Goal: Communication & Community: Answer question/provide support

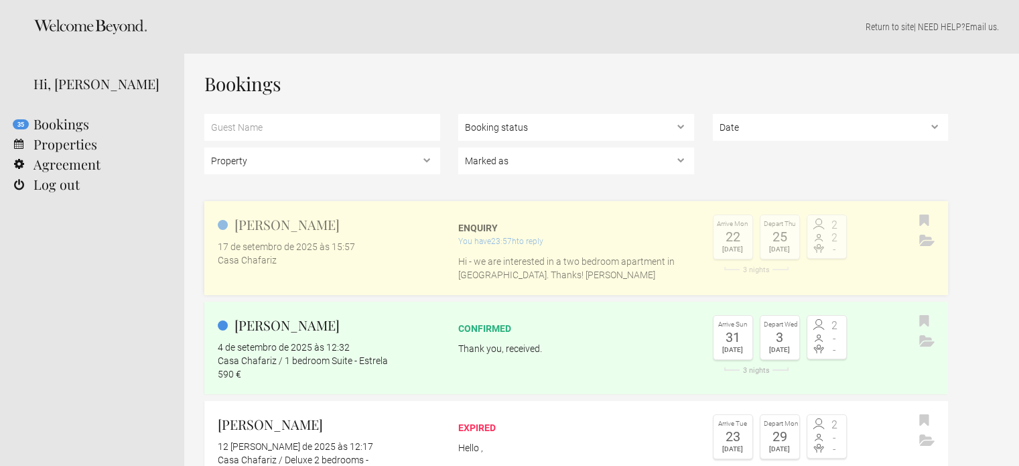
click at [576, 241] on div "You have 23:57h to reply" at bounding box center [576, 240] width 236 height 13
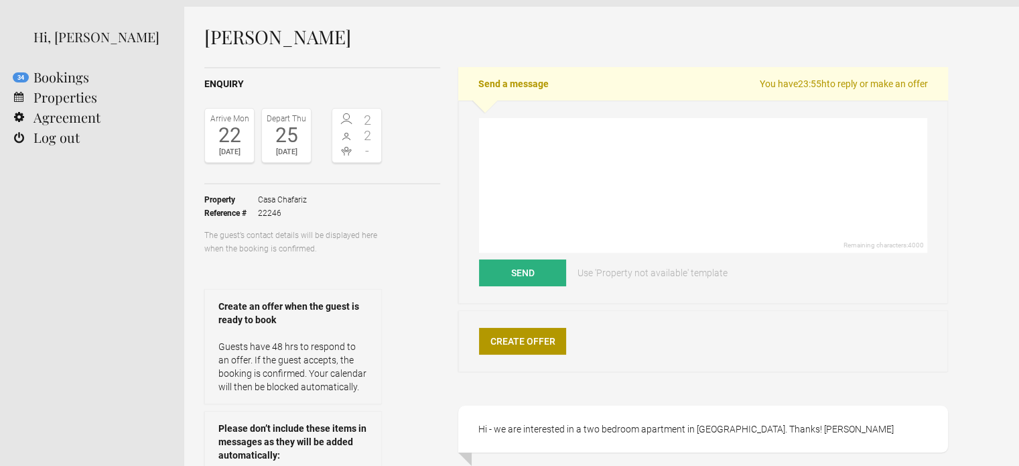
scroll to position [45, 0]
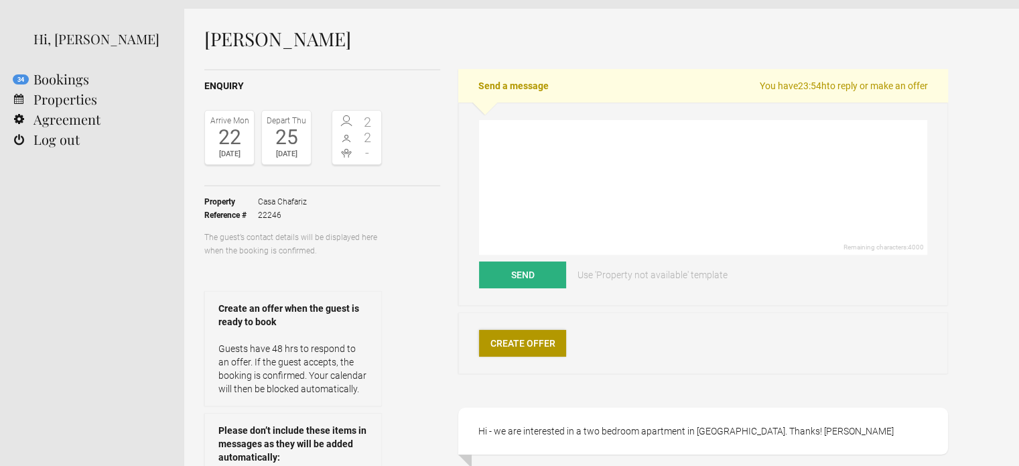
click at [531, 345] on link "Create Offer" at bounding box center [522, 343] width 87 height 27
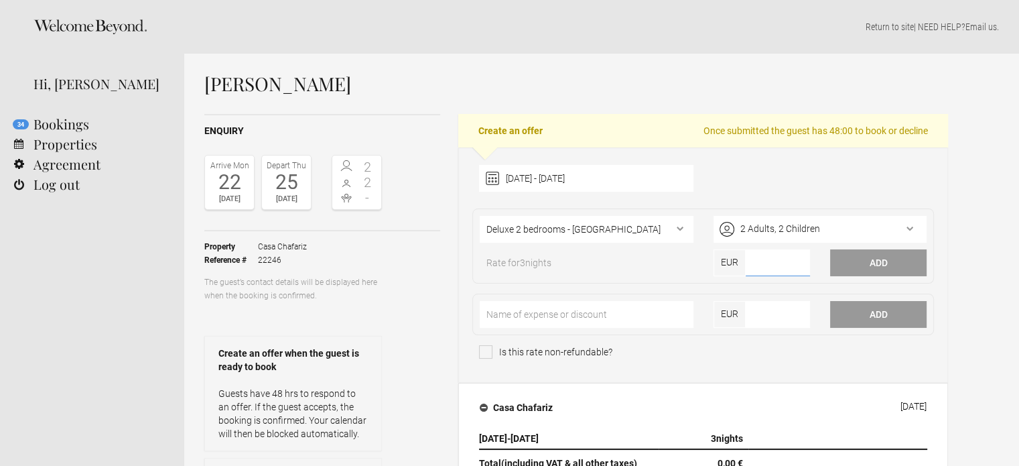
click at [761, 264] on input"] "number" at bounding box center [778, 262] width 64 height 27
type input"] "293"
click at [895, 263] on button "Add" at bounding box center [878, 262] width 96 height 27
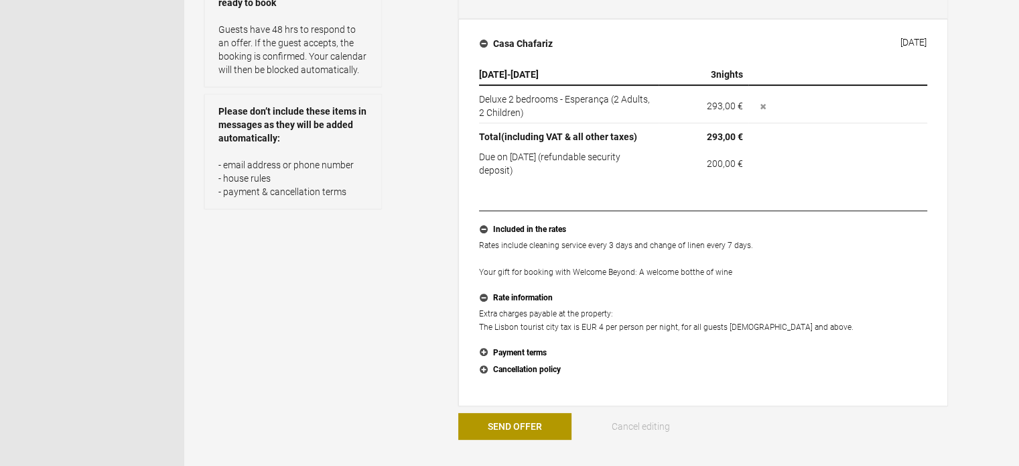
scroll to position [362, 0]
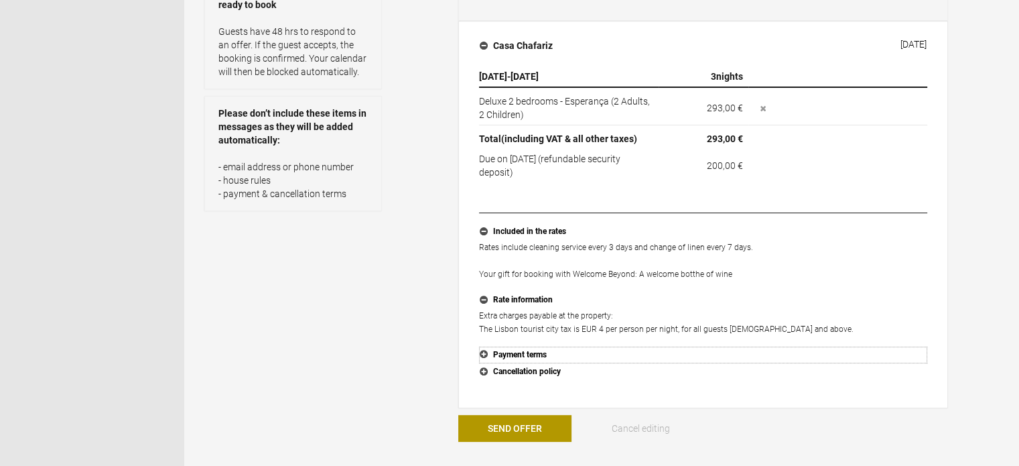
click at [482, 350] on button "Payment terms" at bounding box center [703, 354] width 448 height 17
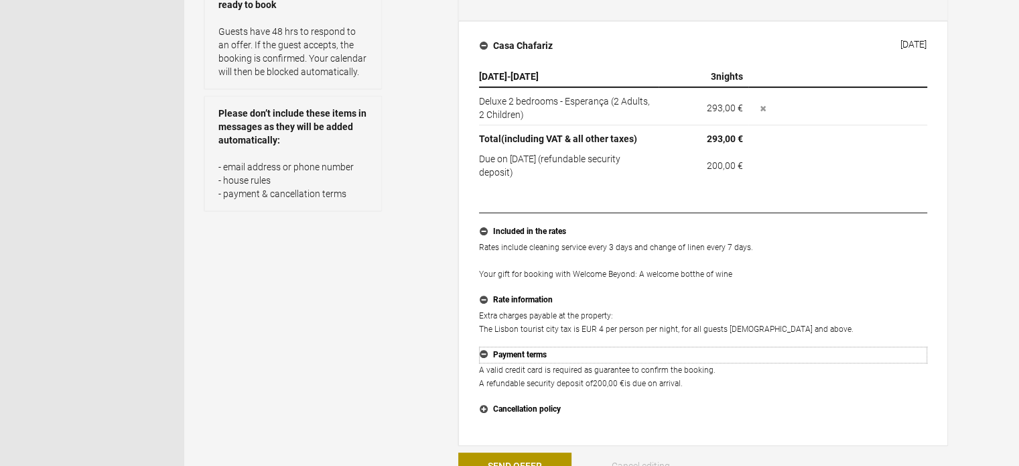
click at [485, 352] on button "Payment terms" at bounding box center [703, 354] width 448 height 17
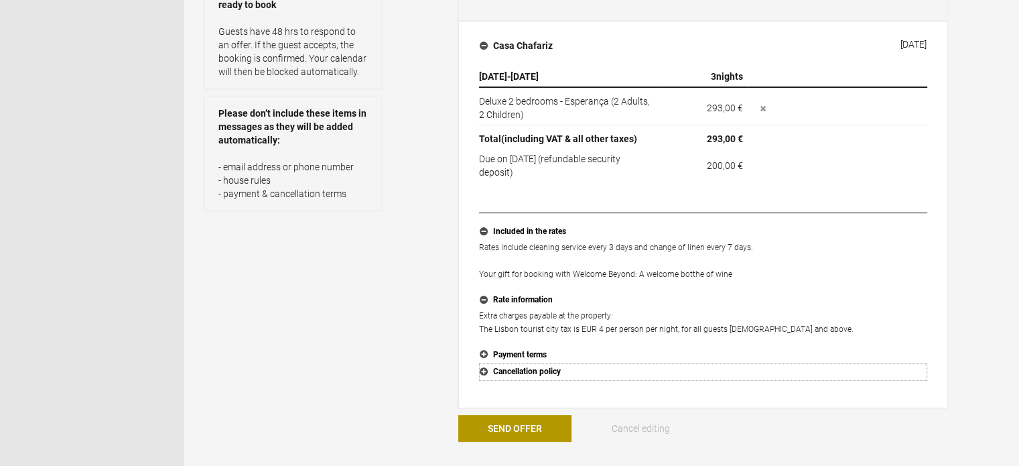
click at [485, 370] on button "Cancellation policy" at bounding box center [703, 371] width 448 height 17
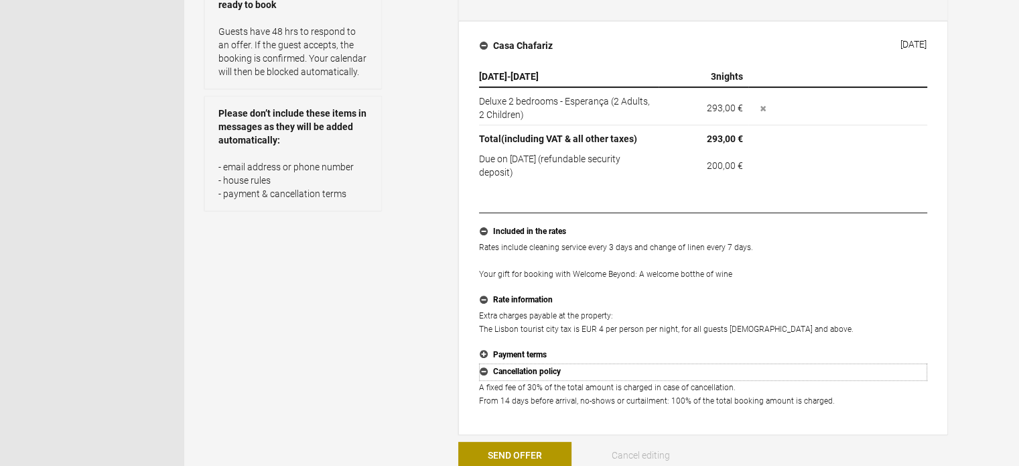
click at [485, 370] on button "Cancellation policy" at bounding box center [703, 371] width 448 height 17
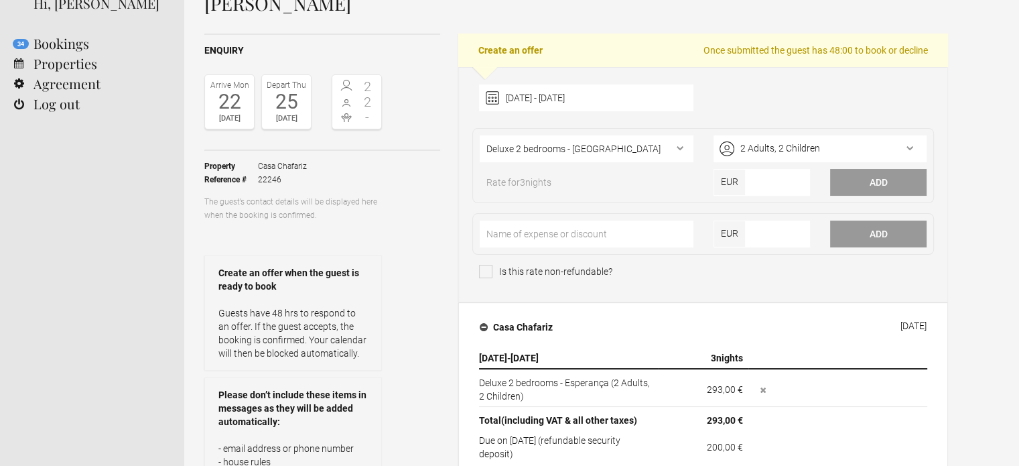
scroll to position [72, 0]
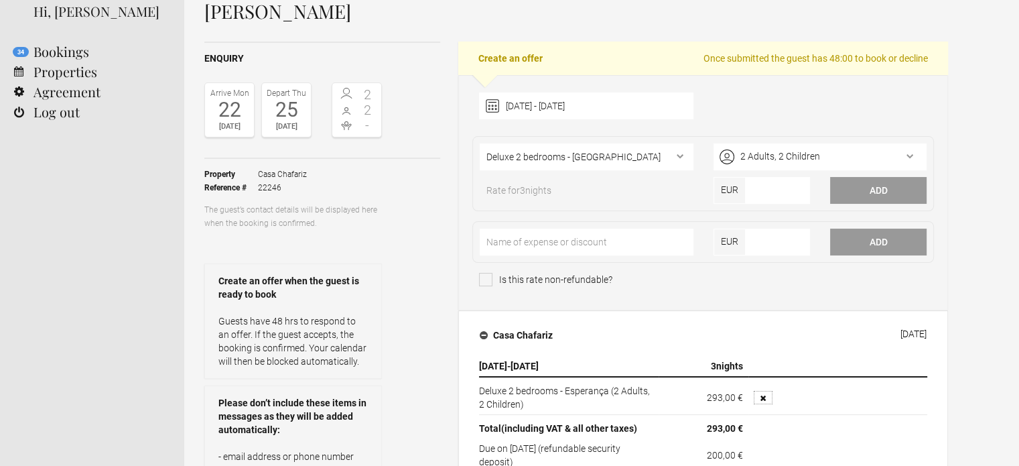
click at [761, 397] on icon "button" at bounding box center [762, 397] width 5 height 5
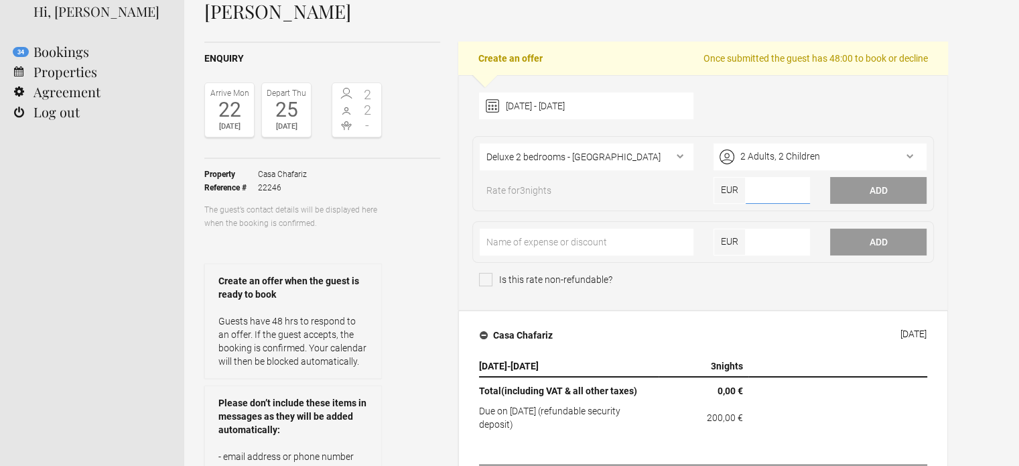
click at [768, 193] on input"] "number" at bounding box center [778, 190] width 64 height 27
type input"] "880"
click at [702, 196] on div "Rate for 3 nights" at bounding box center [586, 194] width 233 height 20
click at [850, 186] on button "Add" at bounding box center [878, 190] width 96 height 27
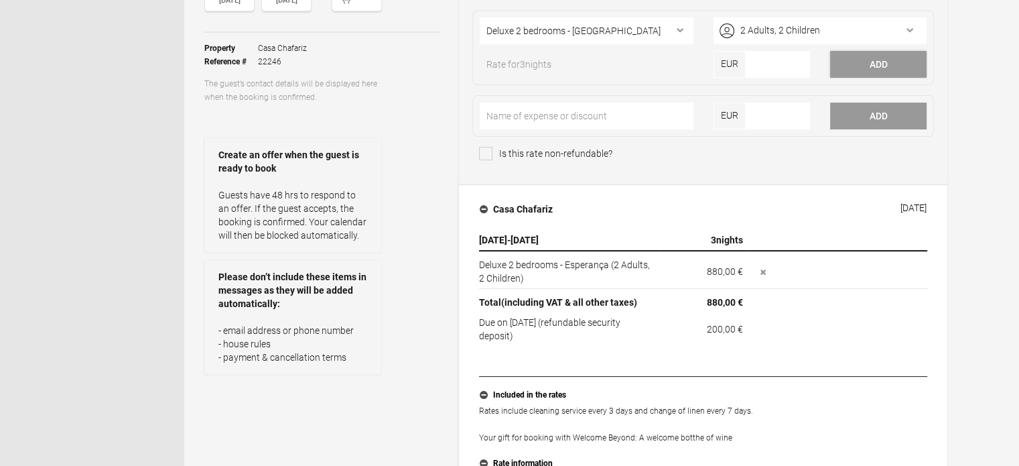
scroll to position [196, 0]
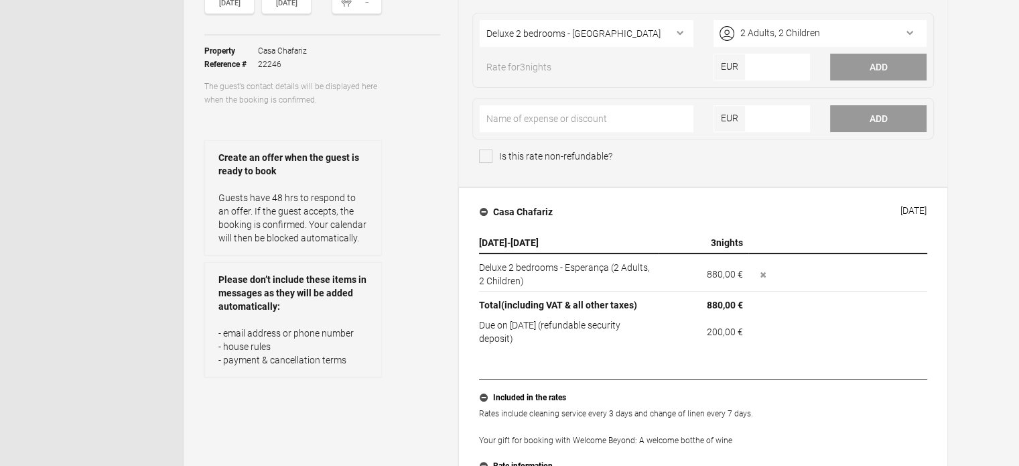
click at [870, 316] on td "(approx. 200,00 € )" at bounding box center [838, 330] width 180 height 30
click at [764, 273] on icon "button" at bounding box center [762, 274] width 5 height 5
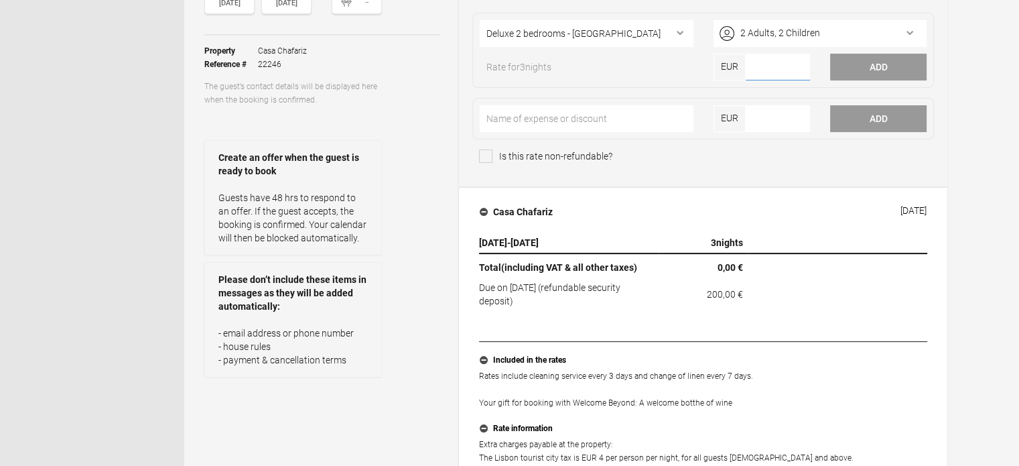
click at [766, 76] on input"] "number" at bounding box center [778, 67] width 64 height 27
type input"] "930"
click at [865, 70] on button "Add" at bounding box center [878, 67] width 96 height 27
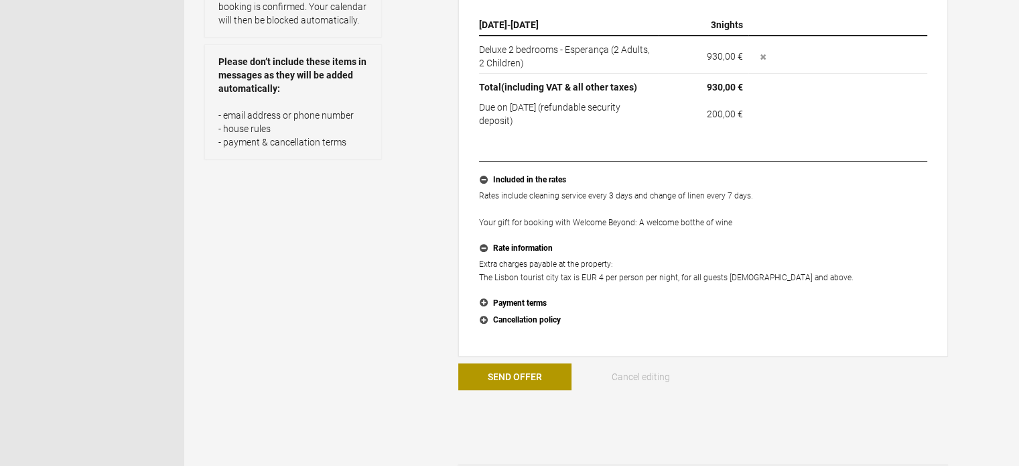
scroll to position [405, 0]
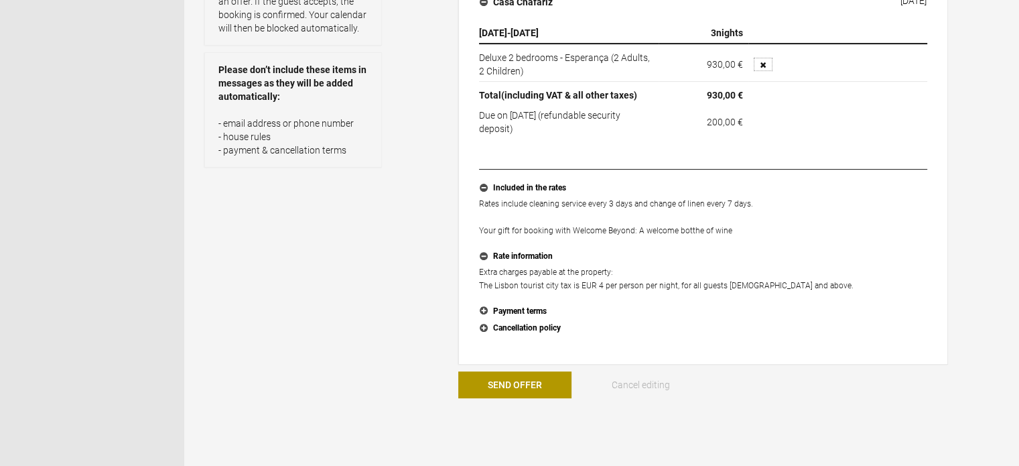
click at [763, 58] on button "button" at bounding box center [763, 64] width 19 height 13
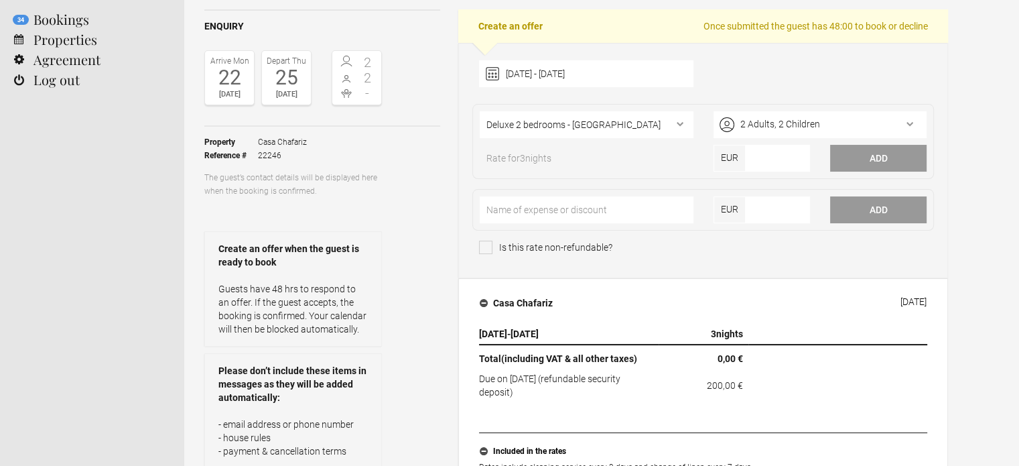
scroll to position [94, 0]
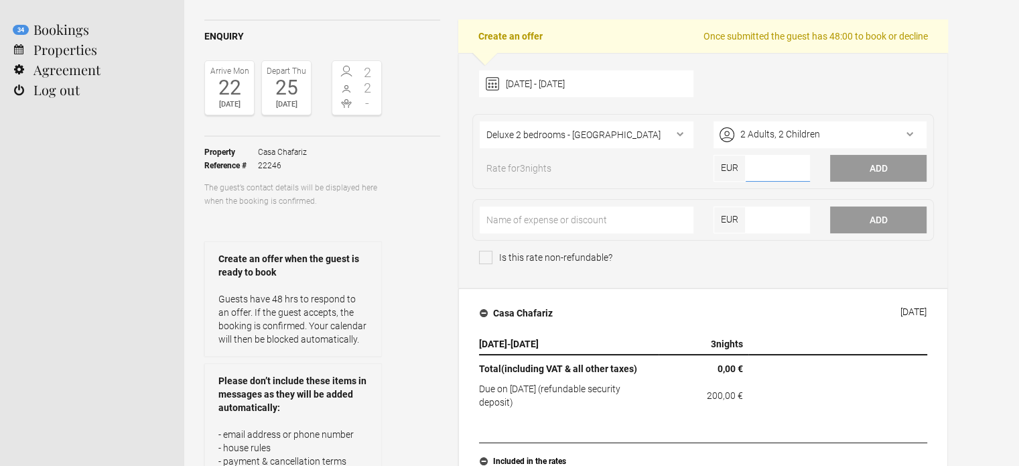
click at [776, 160] on input"] "number" at bounding box center [778, 168] width 64 height 27
type input"] "890"
click at [867, 167] on button "Add" at bounding box center [878, 168] width 96 height 27
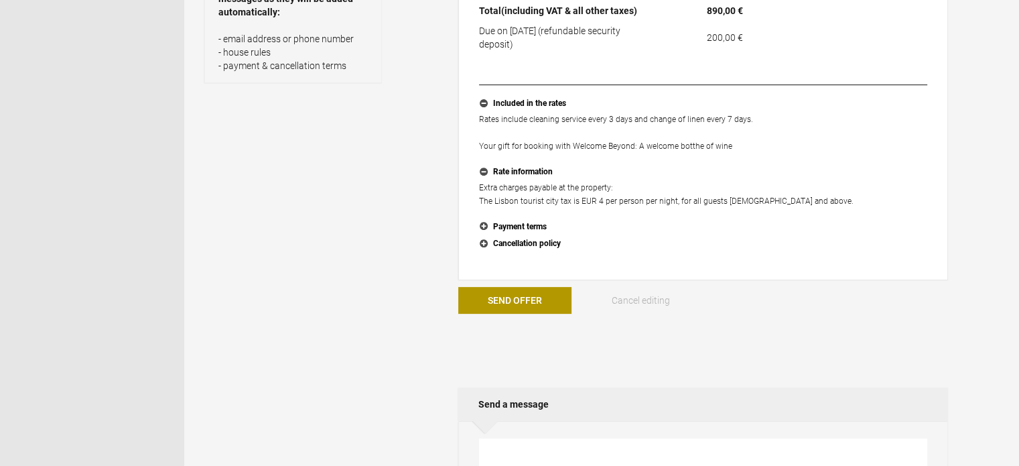
scroll to position [486, 0]
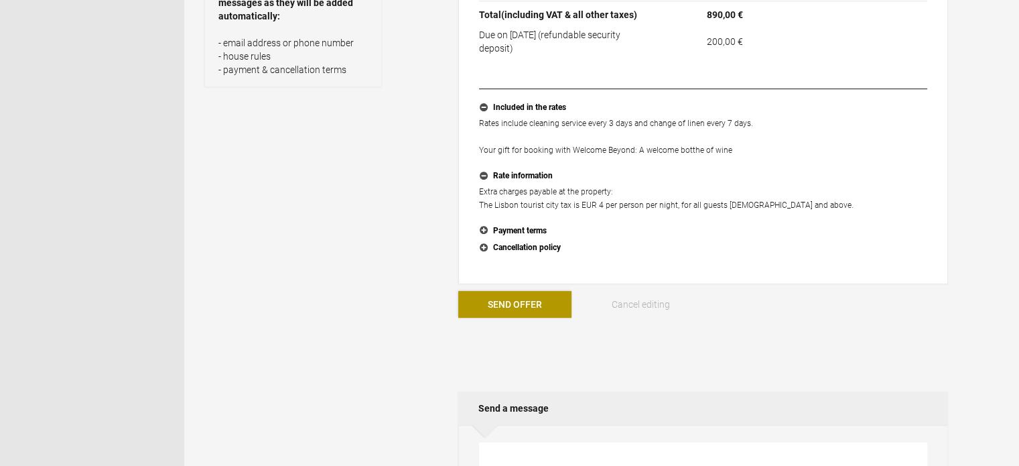
click at [525, 296] on button "Send Offer" at bounding box center [514, 304] width 113 height 27
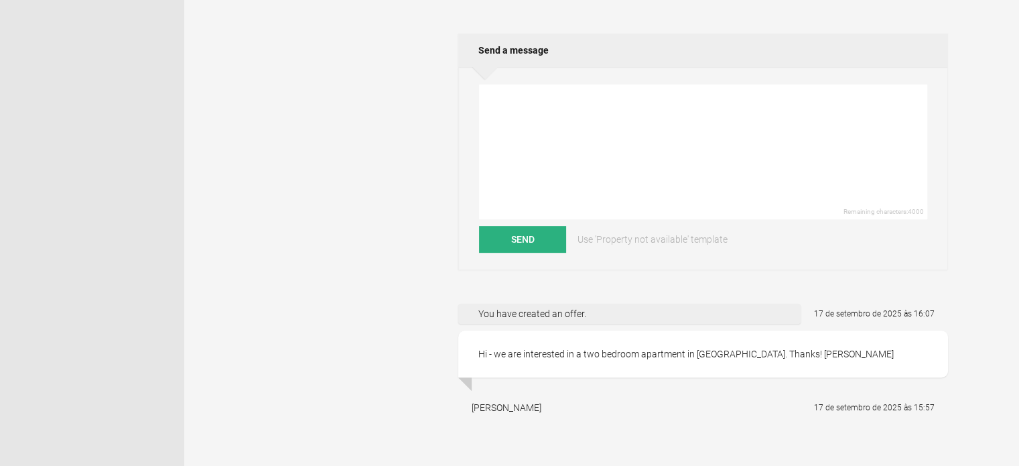
scroll to position [571, 0]
click at [625, 101] on textarea at bounding box center [703, 153] width 448 height 135
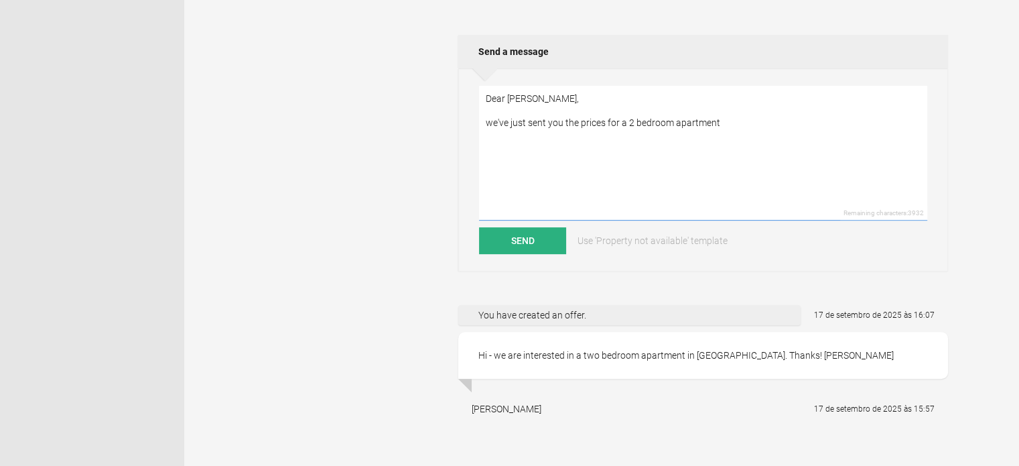
click at [537, 109] on textarea "Dear Paul, we've just sent you the prices for a 2 bedroom apartment" at bounding box center [703, 153] width 448 height 135
click at [492, 132] on textarea "Dear Paul, thank you for your interest in Casa Chafariz. we've just sent you th…" at bounding box center [703, 153] width 448 height 135
click at [732, 132] on textarea "Dear Paul, thank you for your interest in Casa Chafariz. We've just sent you th…" at bounding box center [703, 153] width 448 height 135
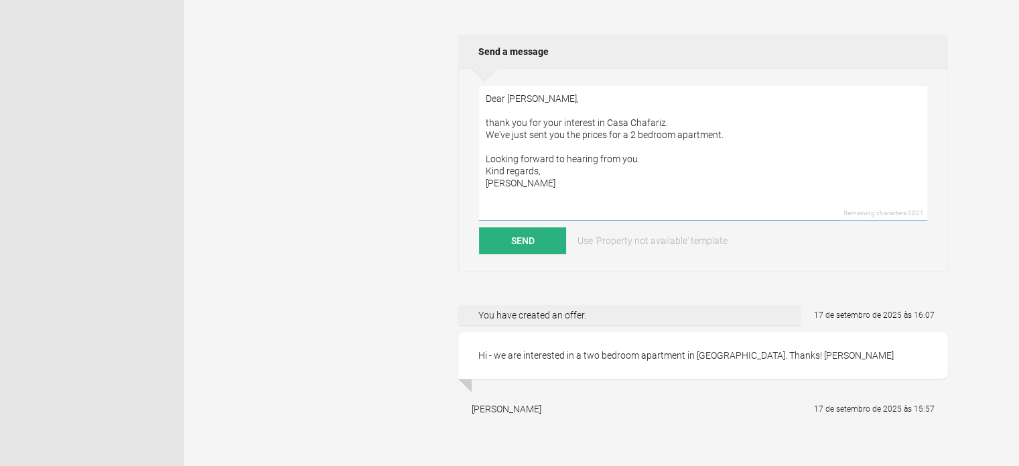
click at [722, 131] on textarea "Dear Paul, thank you for your interest in Casa Chafariz. We've just sent you th…" at bounding box center [703, 153] width 448 height 135
type textarea "Dear Paul, thank you for your interest in Casa Chafariz. We've just sent you th…"
click at [509, 243] on button "Send" at bounding box center [522, 240] width 87 height 27
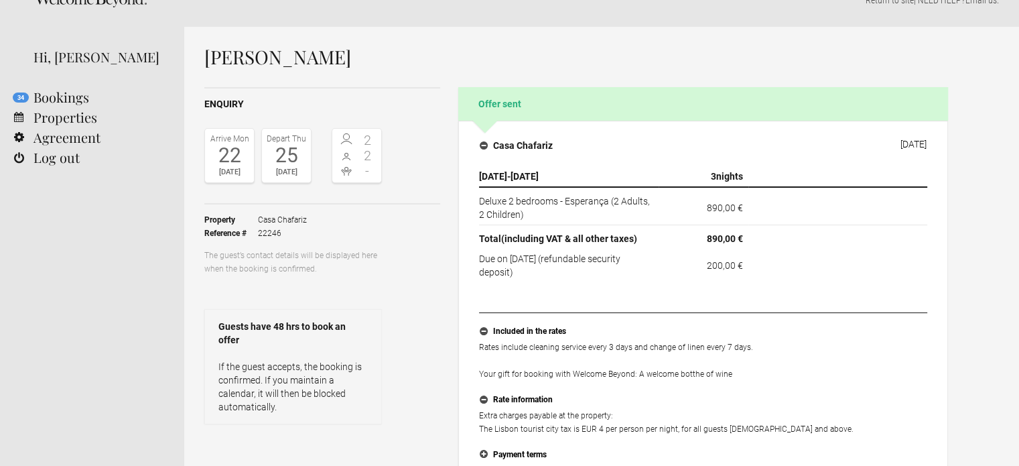
scroll to position [0, 0]
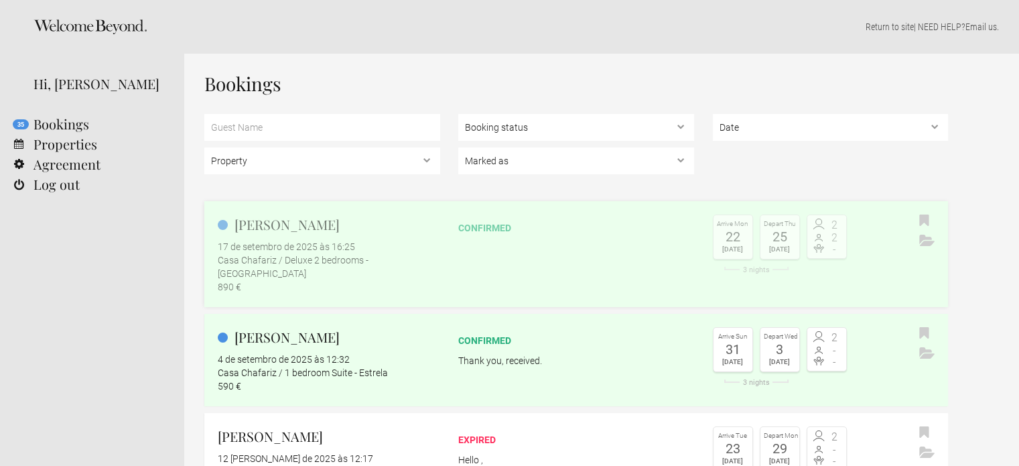
click at [514, 245] on link "Paul Nikkel 17 de setembro de 2025 às 16:25 Casa Chafariz / Deluxe 2 bedrooms -…" at bounding box center [576, 254] width 744 height 106
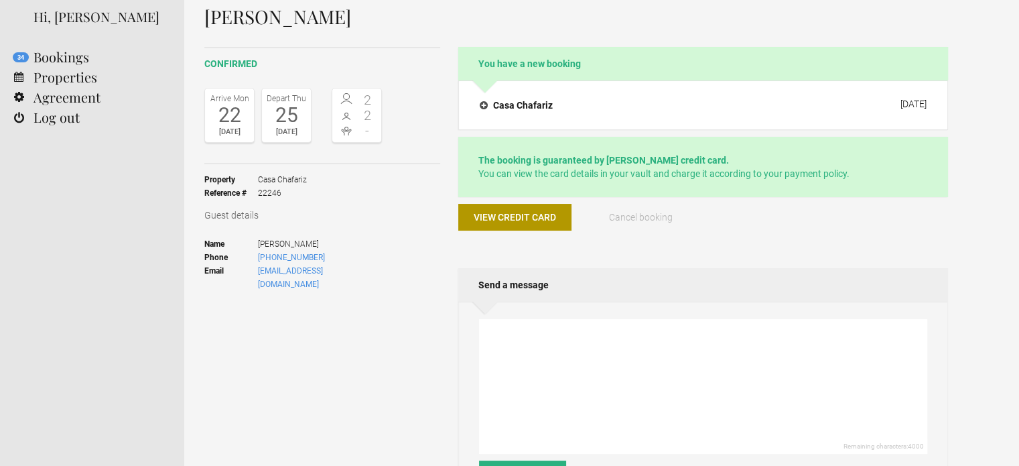
scroll to position [71, 0]
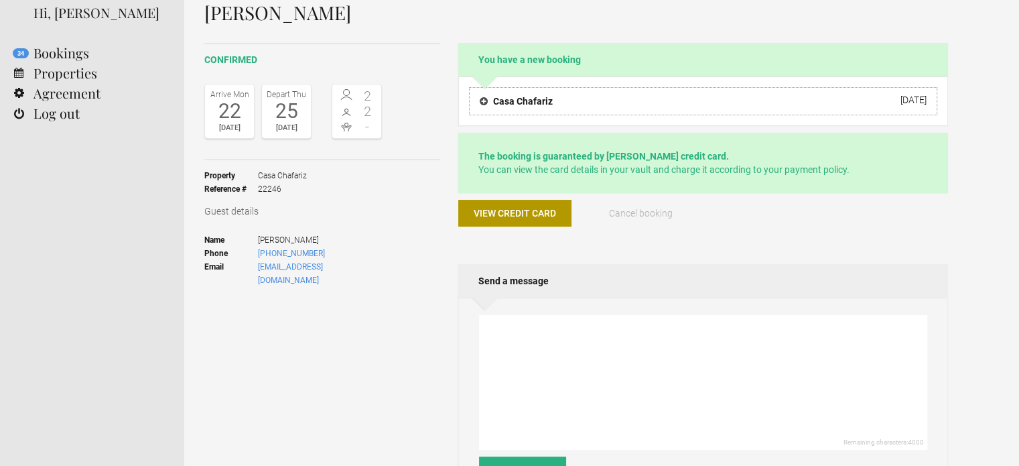
click at [678, 107] on button "Casa Chafariz [DATE]" at bounding box center [703, 101] width 468 height 28
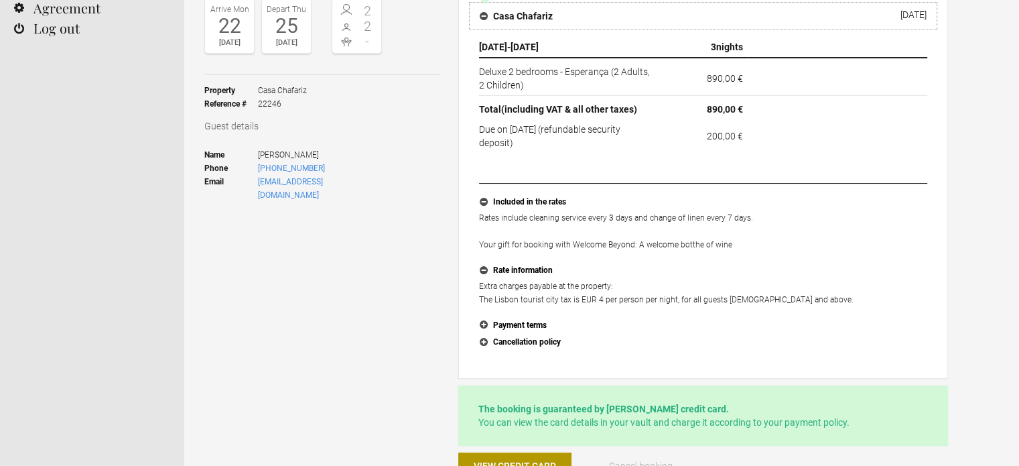
scroll to position [150, 0]
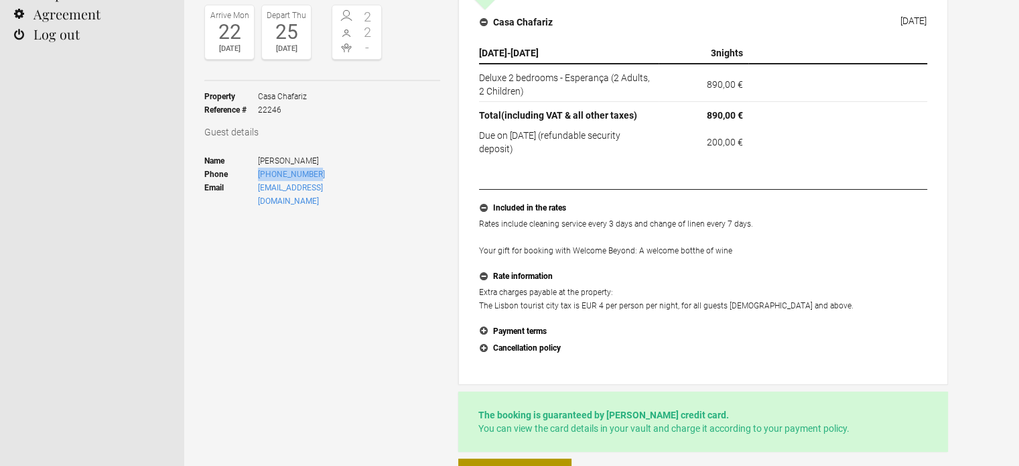
drag, startPoint x: 324, startPoint y: 173, endPoint x: 253, endPoint y: 177, distance: 71.8
click at [253, 177] on li "Phone [PHONE_NUMBER]" at bounding box center [293, 173] width 178 height 13
copy li "[PHONE_NUMBER]"
click at [321, 187] on link "[EMAIL_ADDRESS][DOMAIN_NAME]" at bounding box center [290, 194] width 65 height 23
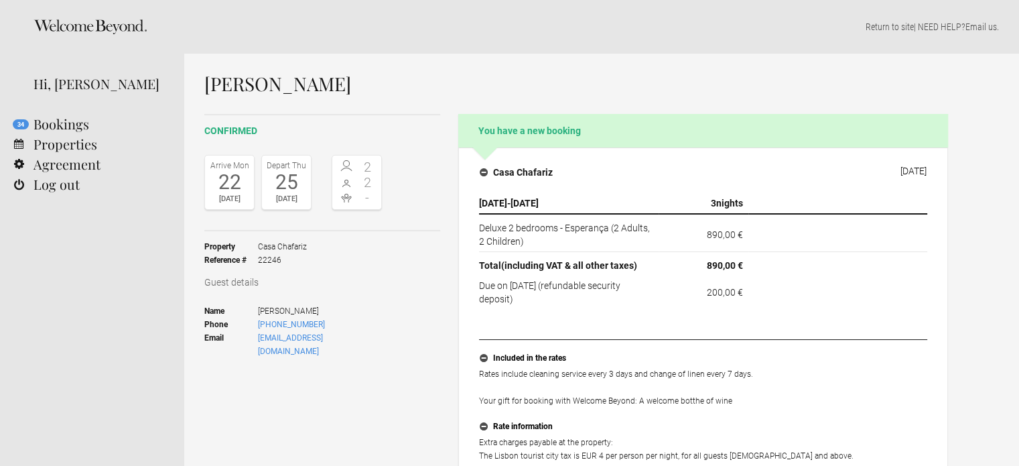
drag, startPoint x: 332, startPoint y: 334, endPoint x: 255, endPoint y: 340, distance: 77.2
click at [255, 340] on ul "Name [PERSON_NAME] Phone [PHONE_NUMBER] Email [EMAIL_ADDRESS][DOMAIN_NAME]" at bounding box center [293, 330] width 178 height 71
copy li "[EMAIL_ADDRESS][DOMAIN_NAME]"
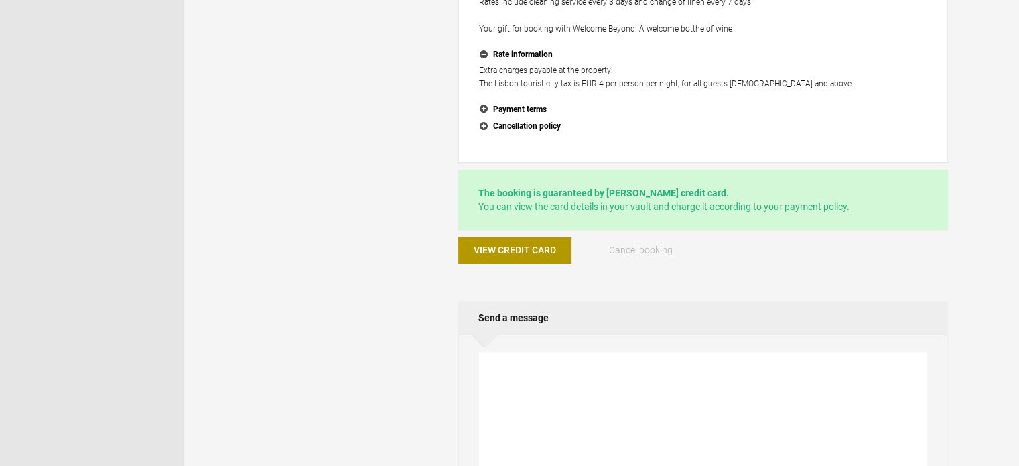
scroll to position [464, 0]
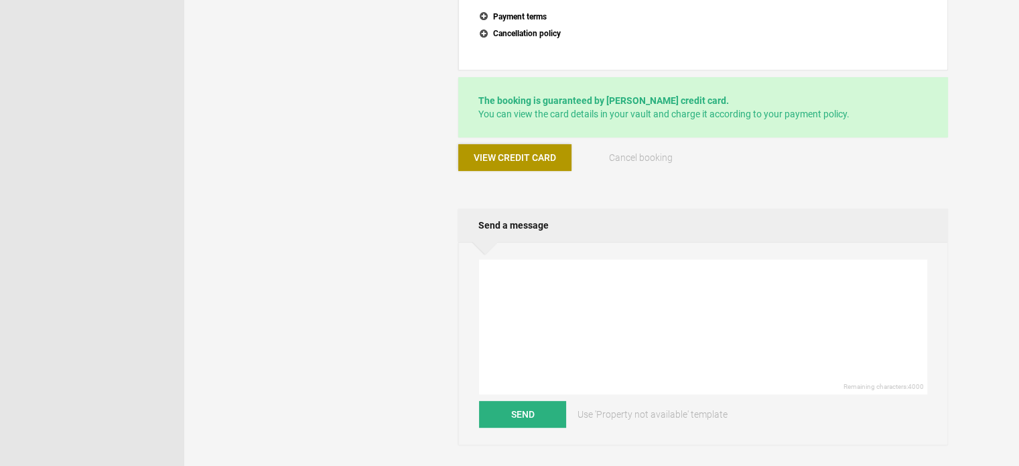
click at [525, 153] on span "View credit card" at bounding box center [515, 157] width 82 height 11
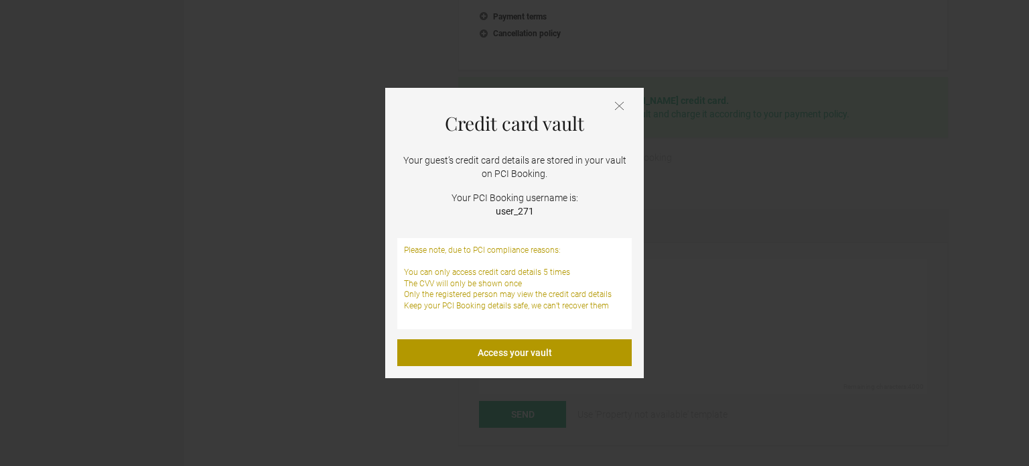
click at [512, 212] on strong "user_271" at bounding box center [515, 211] width 38 height 11
copy div "user_271"
click at [474, 345] on link "Access your vault" at bounding box center [514, 352] width 234 height 27
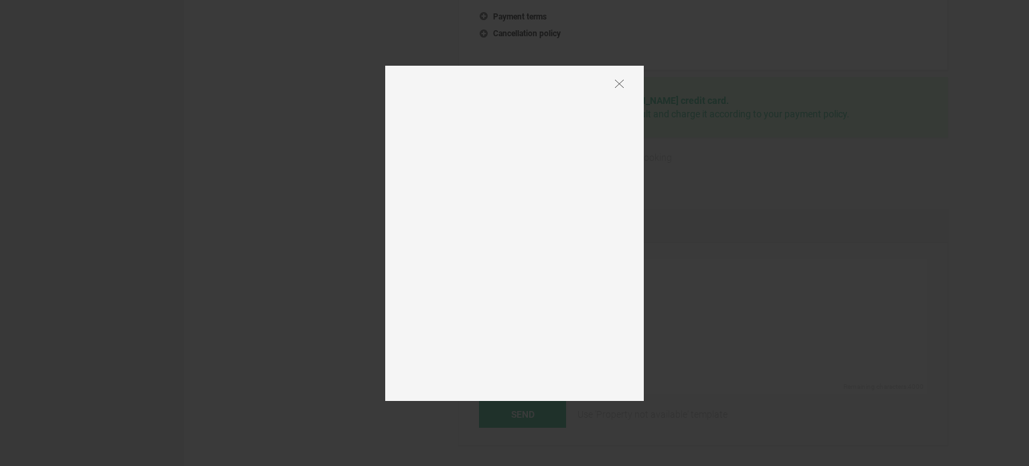
click at [665, 155] on div at bounding box center [514, 233] width 1029 height 466
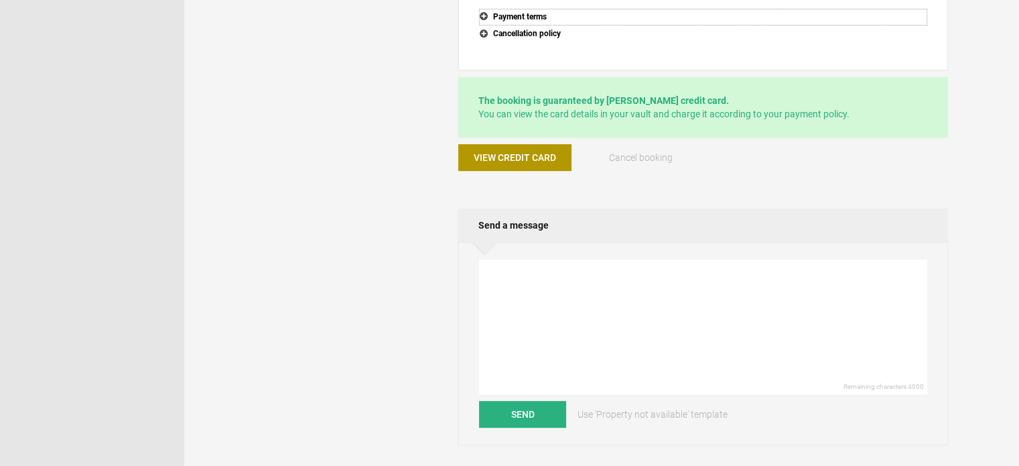
click at [541, 13] on button "Payment terms" at bounding box center [703, 17] width 448 height 17
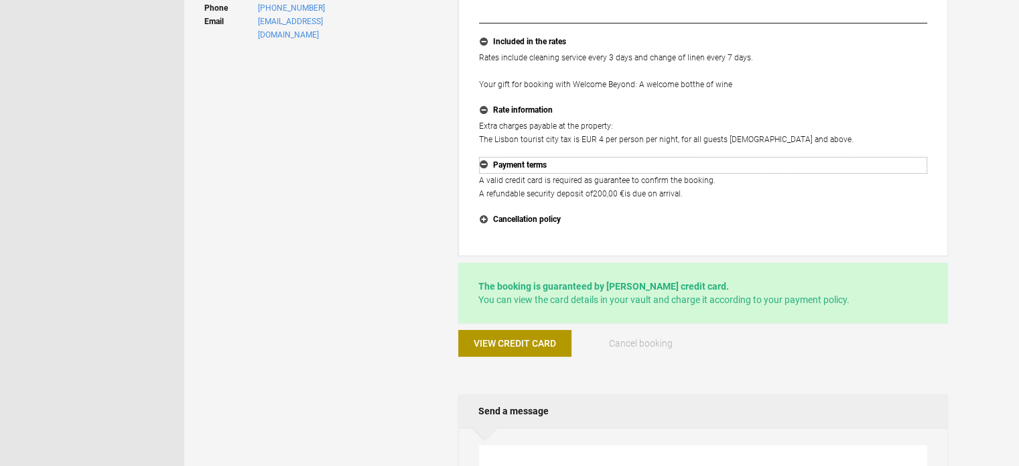
scroll to position [318, 0]
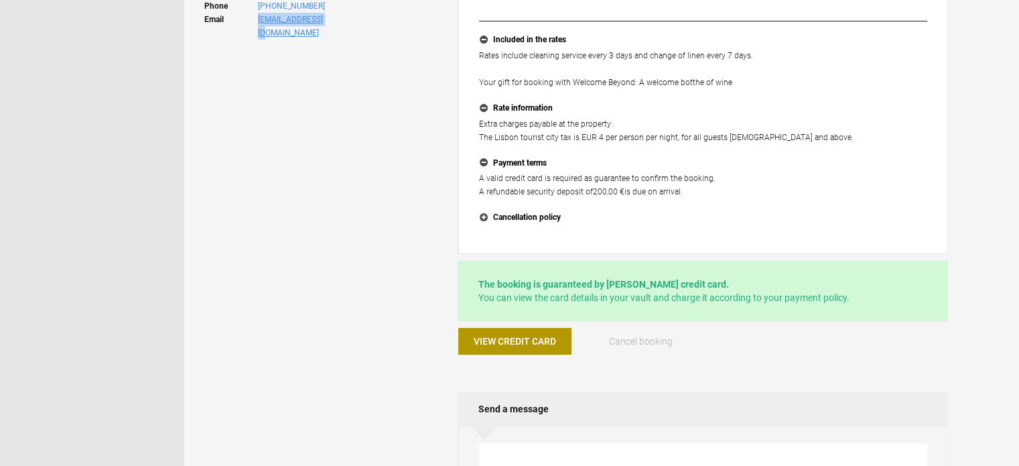
drag, startPoint x: 334, startPoint y: 21, endPoint x: 259, endPoint y: 23, distance: 74.4
click at [259, 23] on ul "Name [PERSON_NAME] Phone [PHONE_NUMBER] Email [EMAIL_ADDRESS][DOMAIN_NAME]" at bounding box center [293, 12] width 178 height 71
copy link "[EMAIL_ADDRESS][DOMAIN_NAME]"
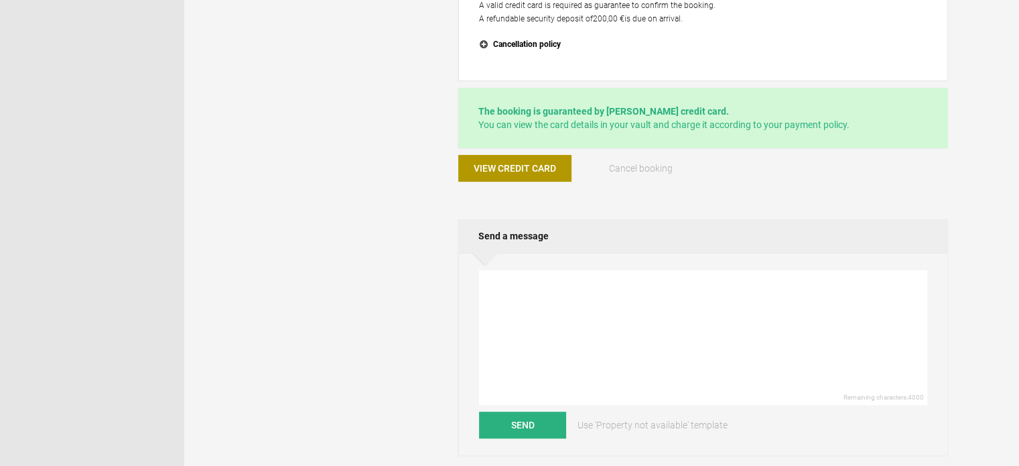
scroll to position [487, 0]
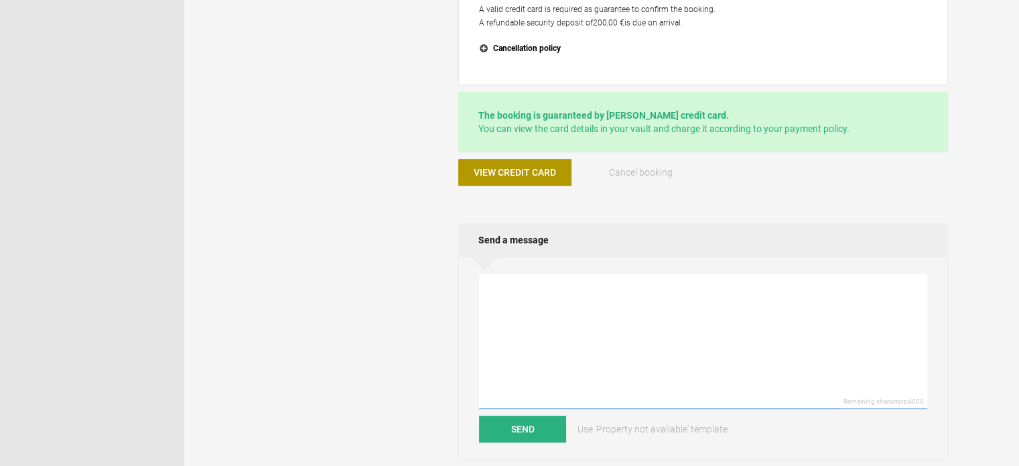
click at [604, 279] on textarea at bounding box center [703, 341] width 448 height 135
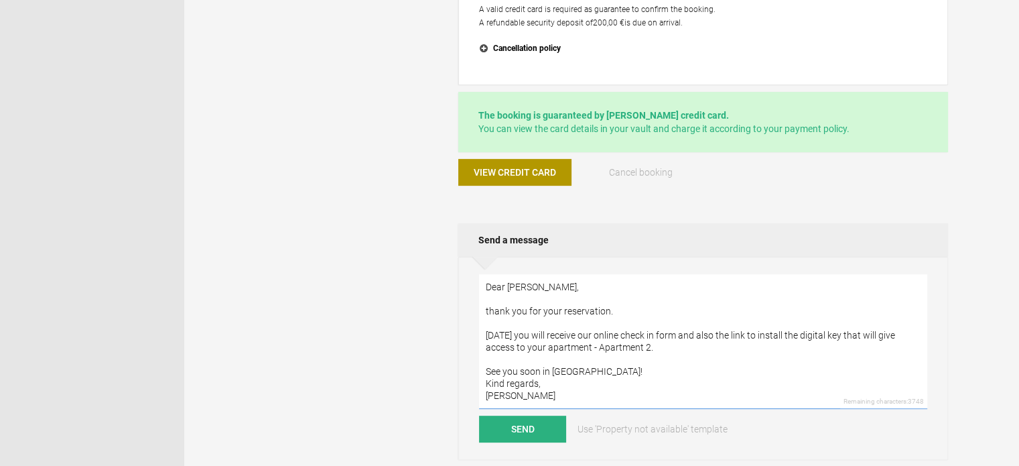
click at [616, 310] on textarea "Dear [PERSON_NAME], thank you for your reservation. [DATE] you will receive our…" at bounding box center [703, 341] width 448 height 135
type textarea "Dear [PERSON_NAME], thank you for your reservation! [DATE] you will receive our…"
click at [538, 423] on button "Send" at bounding box center [522, 428] width 87 height 27
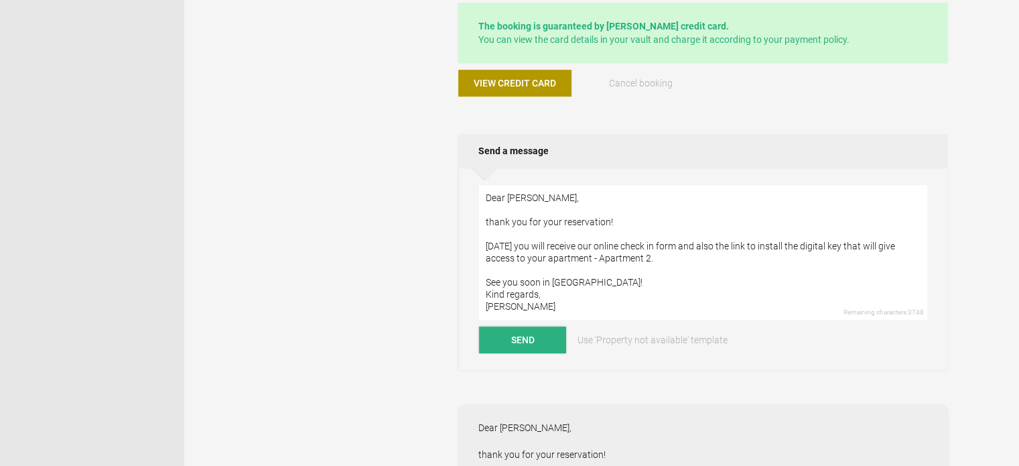
scroll to position [0, 0]
